Goal: Find specific page/section: Find specific page/section

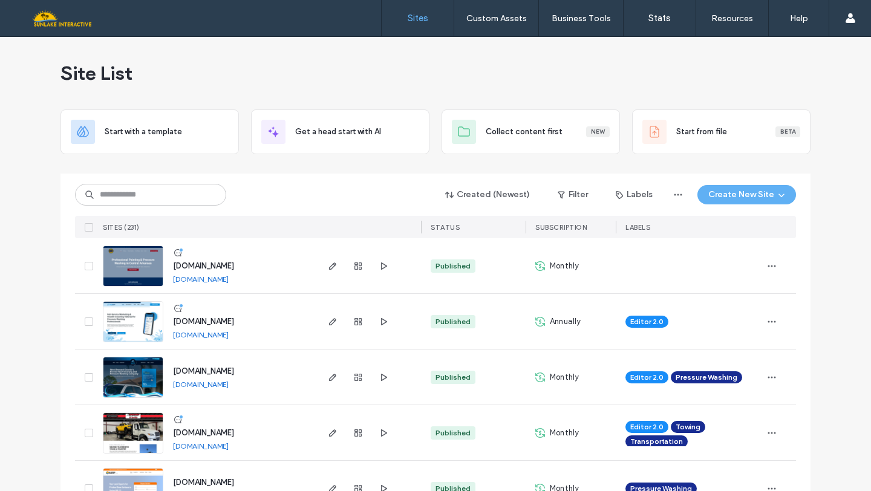
click at [178, 195] on input at bounding box center [150, 195] width 151 height 22
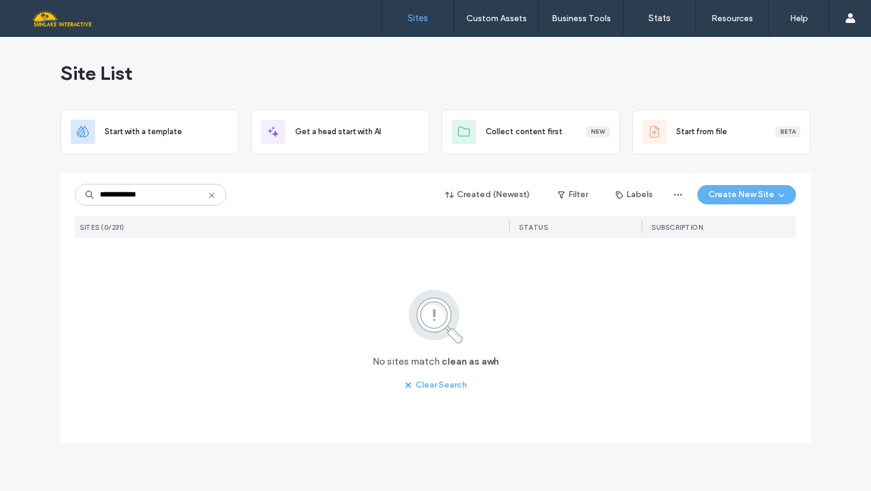
type input "**********"
click at [213, 195] on icon at bounding box center [212, 196] width 10 height 10
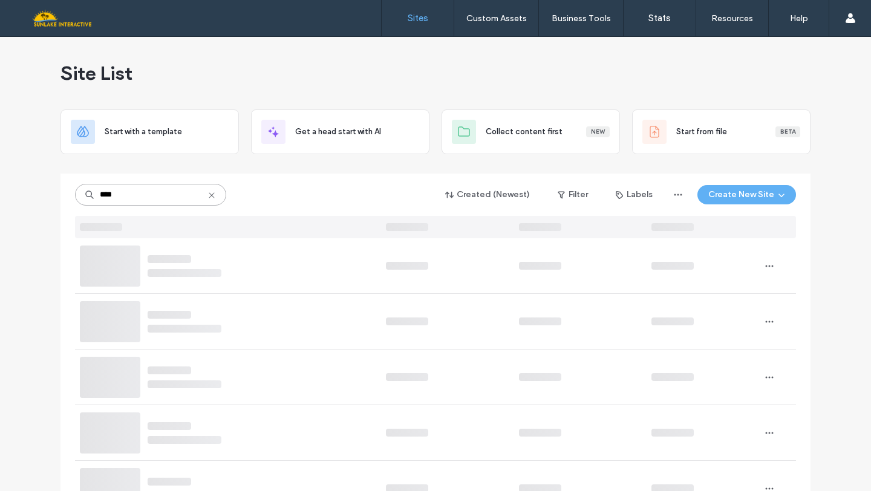
type input "*****"
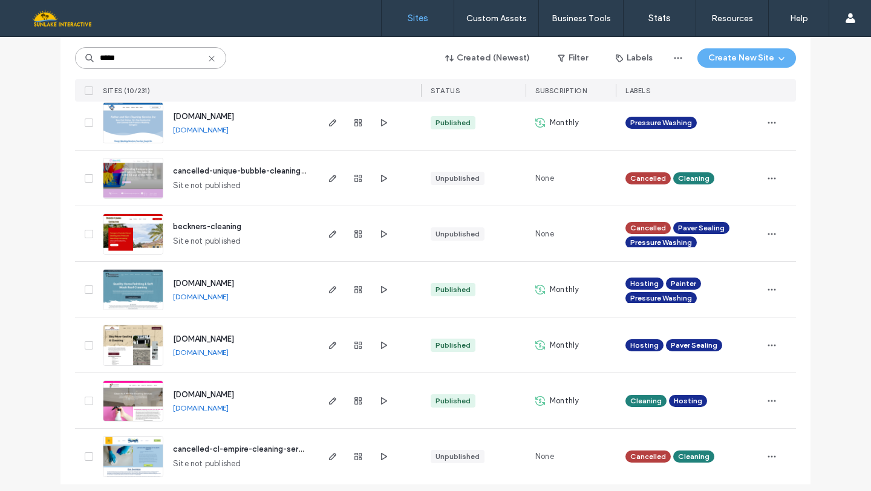
scroll to position [318, 0]
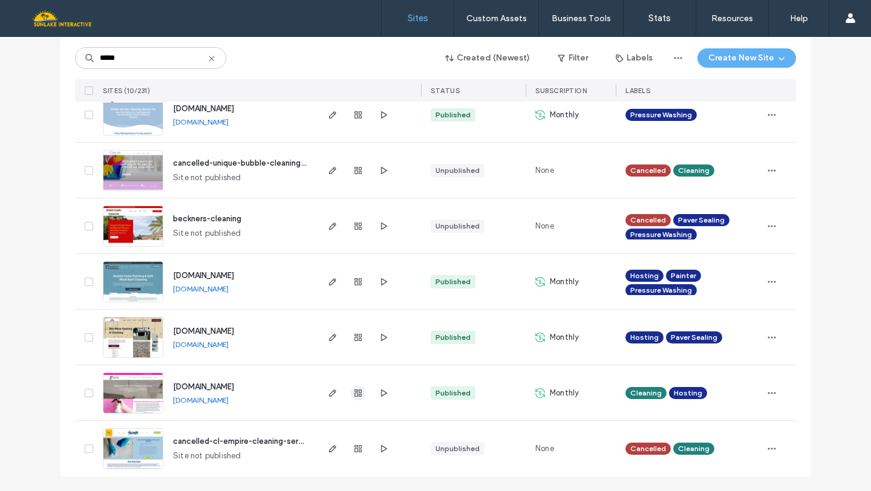
click at [354, 394] on icon "button" at bounding box center [358, 393] width 10 height 10
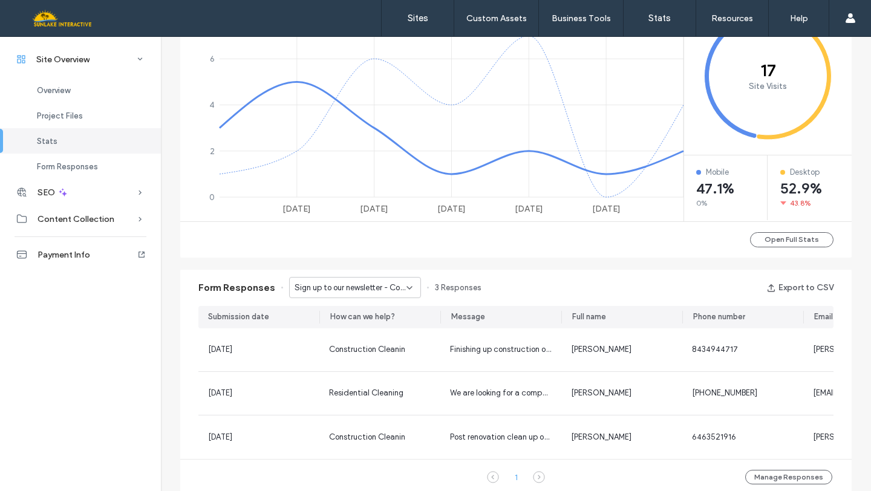
scroll to position [597, 0]
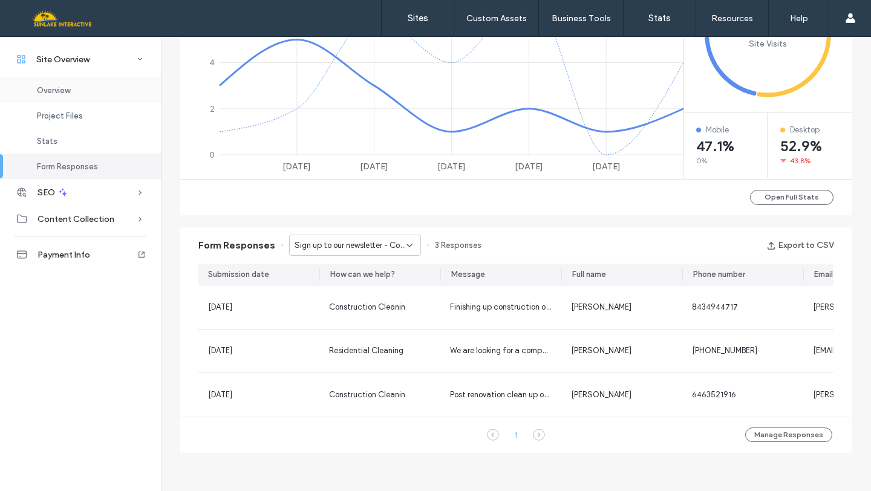
click at [85, 96] on div "Overview" at bounding box center [80, 89] width 161 height 25
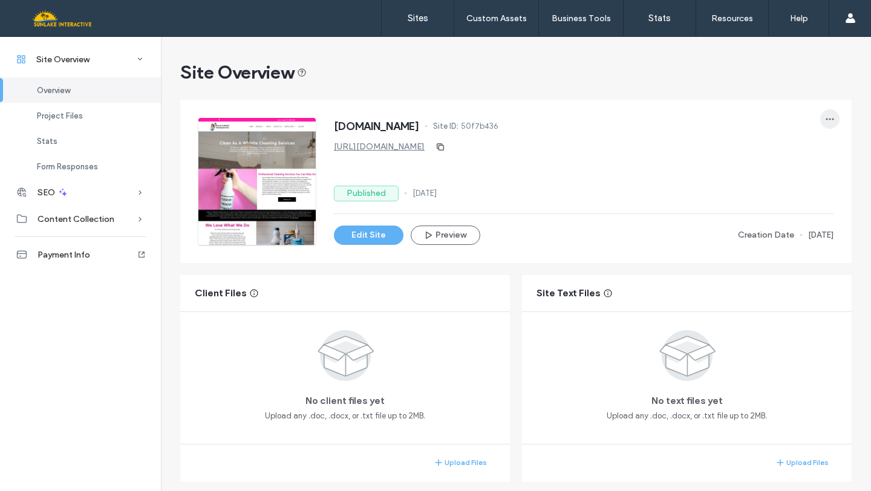
click at [825, 119] on icon "button" at bounding box center [830, 119] width 10 height 10
click at [570, 215] on div "[DOMAIN_NAME] Site ID: 50f7b436 [URL][DOMAIN_NAME] Published [DATE] Edit Site P…" at bounding box center [584, 181] width 500 height 127
click at [130, 219] on div "Content Collection" at bounding box center [80, 219] width 161 height 27
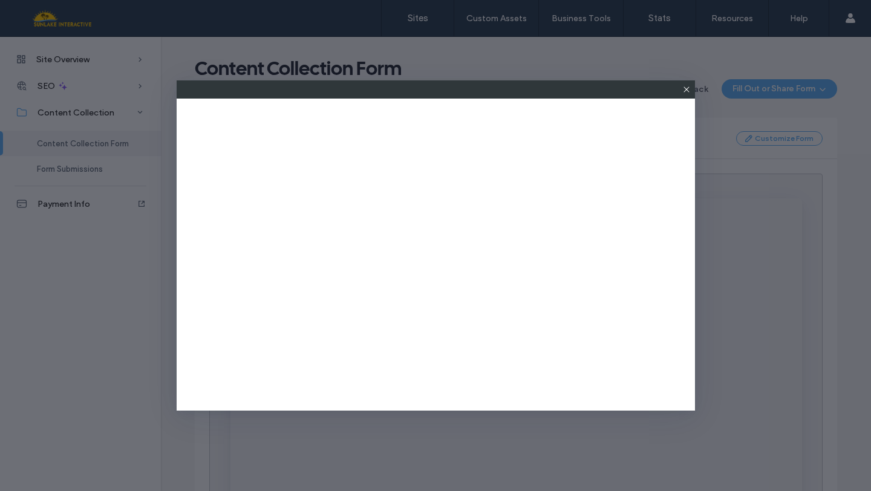
click at [685, 88] on use at bounding box center [686, 89] width 5 height 5
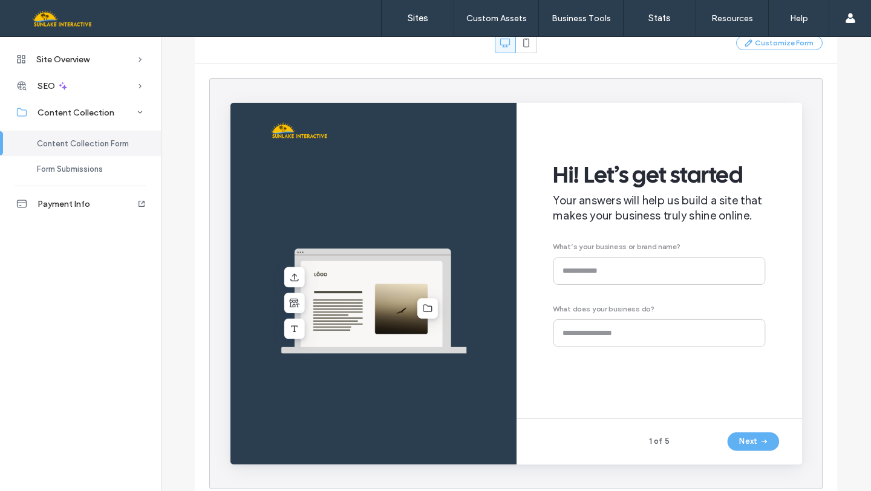
scroll to position [140, 0]
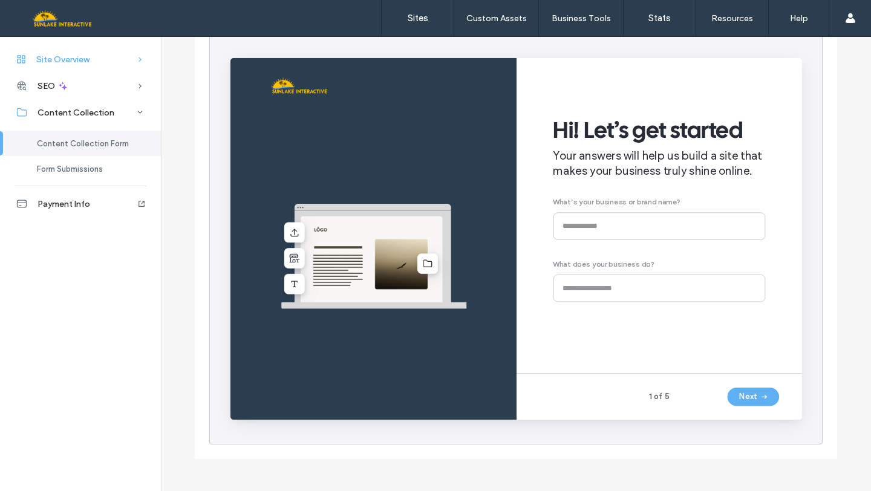
click at [116, 56] on div "Site Overview" at bounding box center [80, 59] width 161 height 27
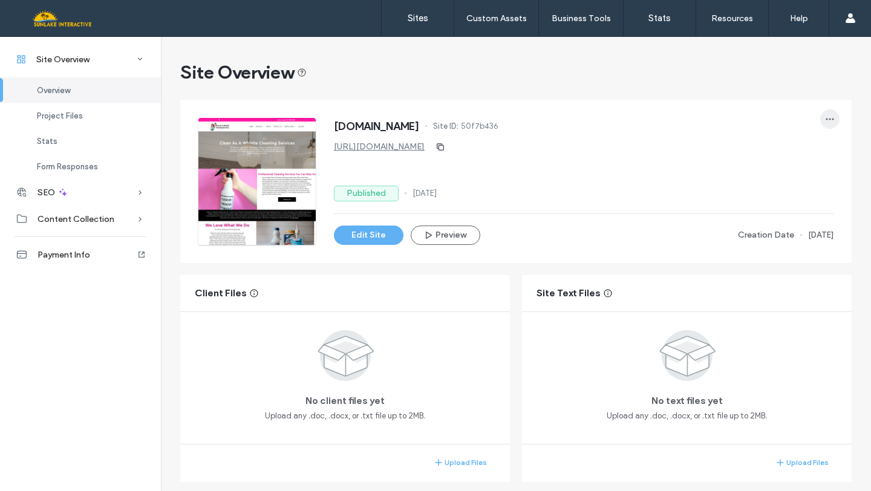
click at [825, 122] on icon "button" at bounding box center [830, 119] width 10 height 10
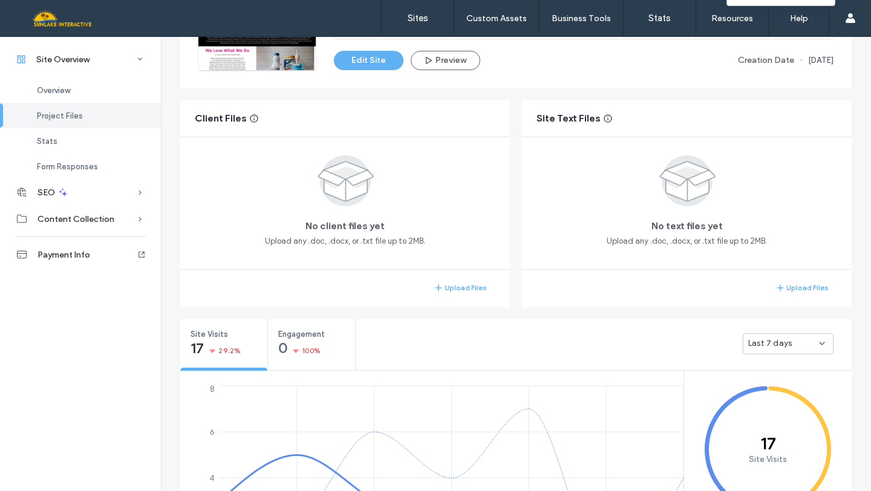
scroll to position [185, 0]
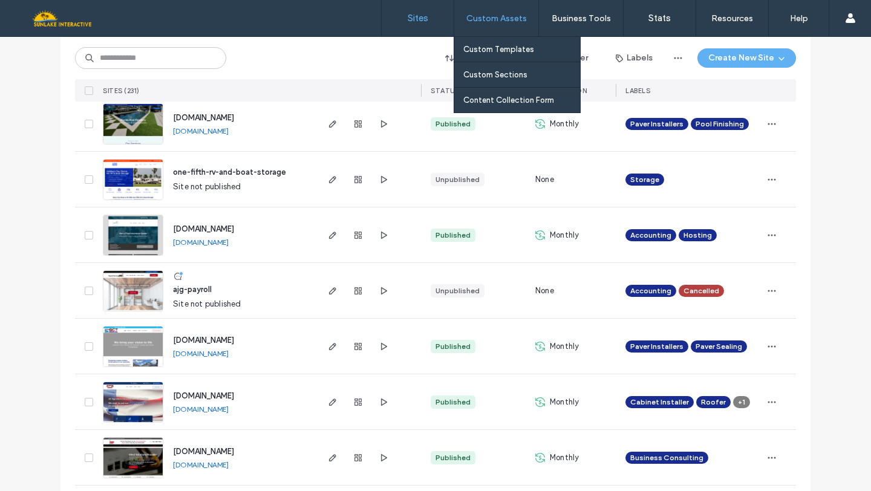
scroll to position [2539, 0]
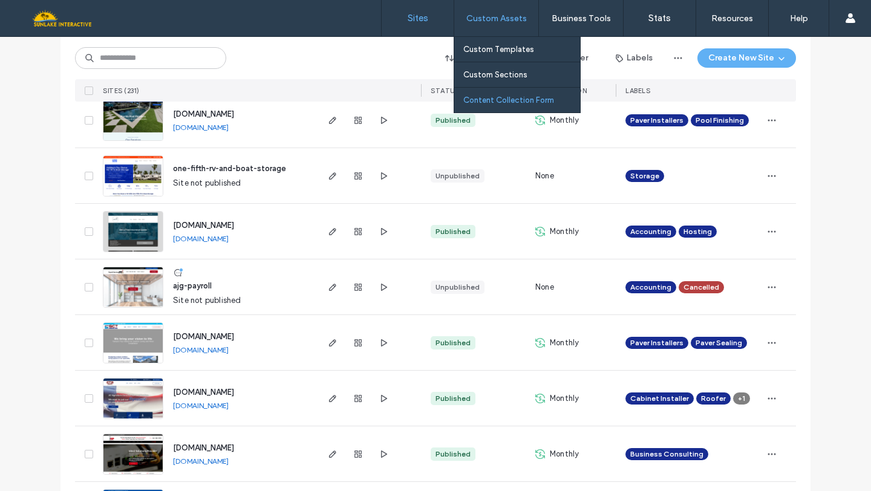
click at [489, 103] on label "Content Collection Form" at bounding box center [508, 100] width 91 height 9
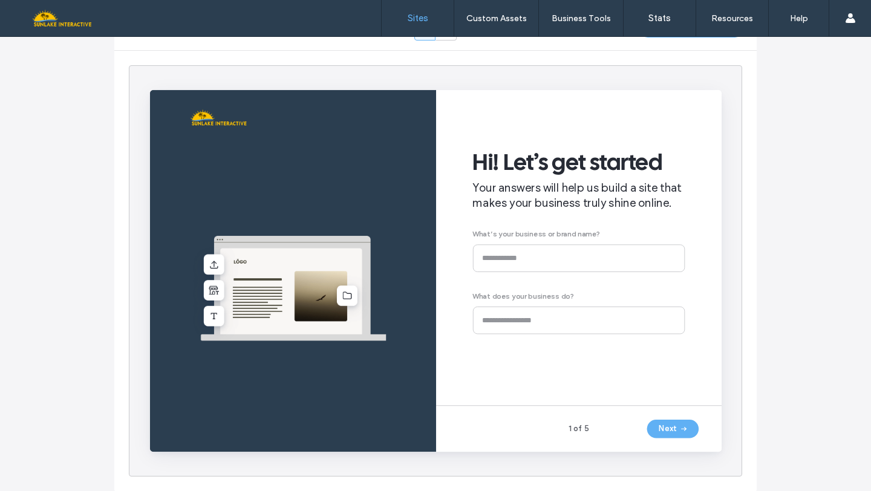
click at [430, 26] on link "Sites" at bounding box center [418, 18] width 72 height 36
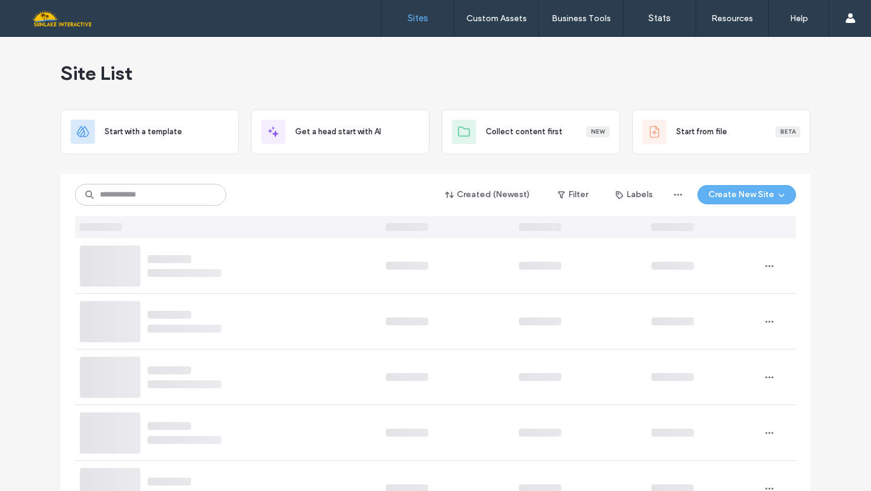
click at [76, 21] on div at bounding box center [77, 17] width 137 height 19
